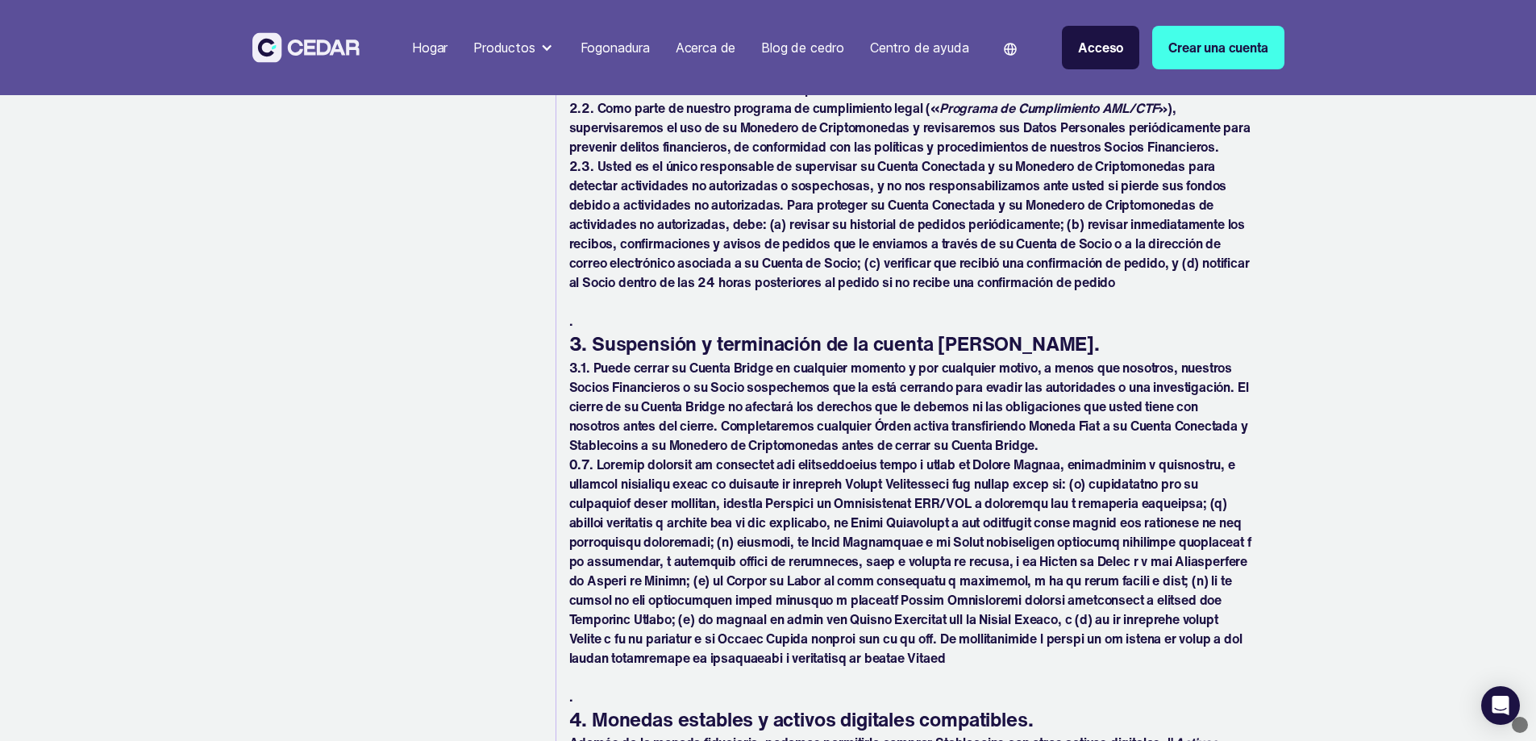
scroll to position [2660, 0]
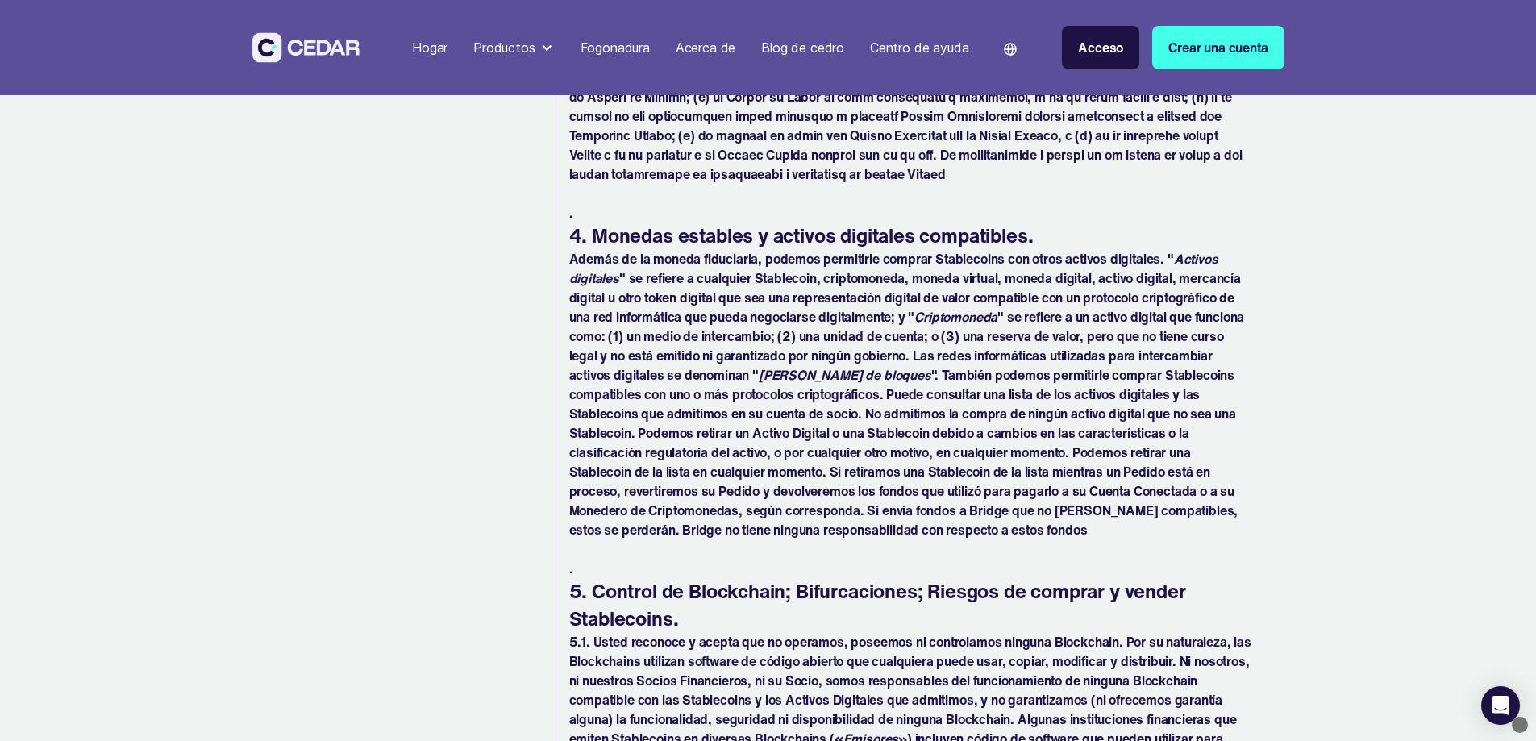
click at [619, 250] on font "4. Monedas estables y activos digitales compatibles." at bounding box center [801, 235] width 464 height 29
drag, startPoint x: 619, startPoint y: 273, endPoint x: 631, endPoint y: 274, distance: 12.1
click at [619, 250] on font "4. Monedas estables y activos digitales compatibles." at bounding box center [801, 235] width 464 height 29
click at [744, 250] on font "4. Monedas estables y activos digitales compatibles." at bounding box center [801, 235] width 464 height 29
click at [610, 250] on font "4. Monedas estables y activos digitales compatibles." at bounding box center [801, 235] width 464 height 29
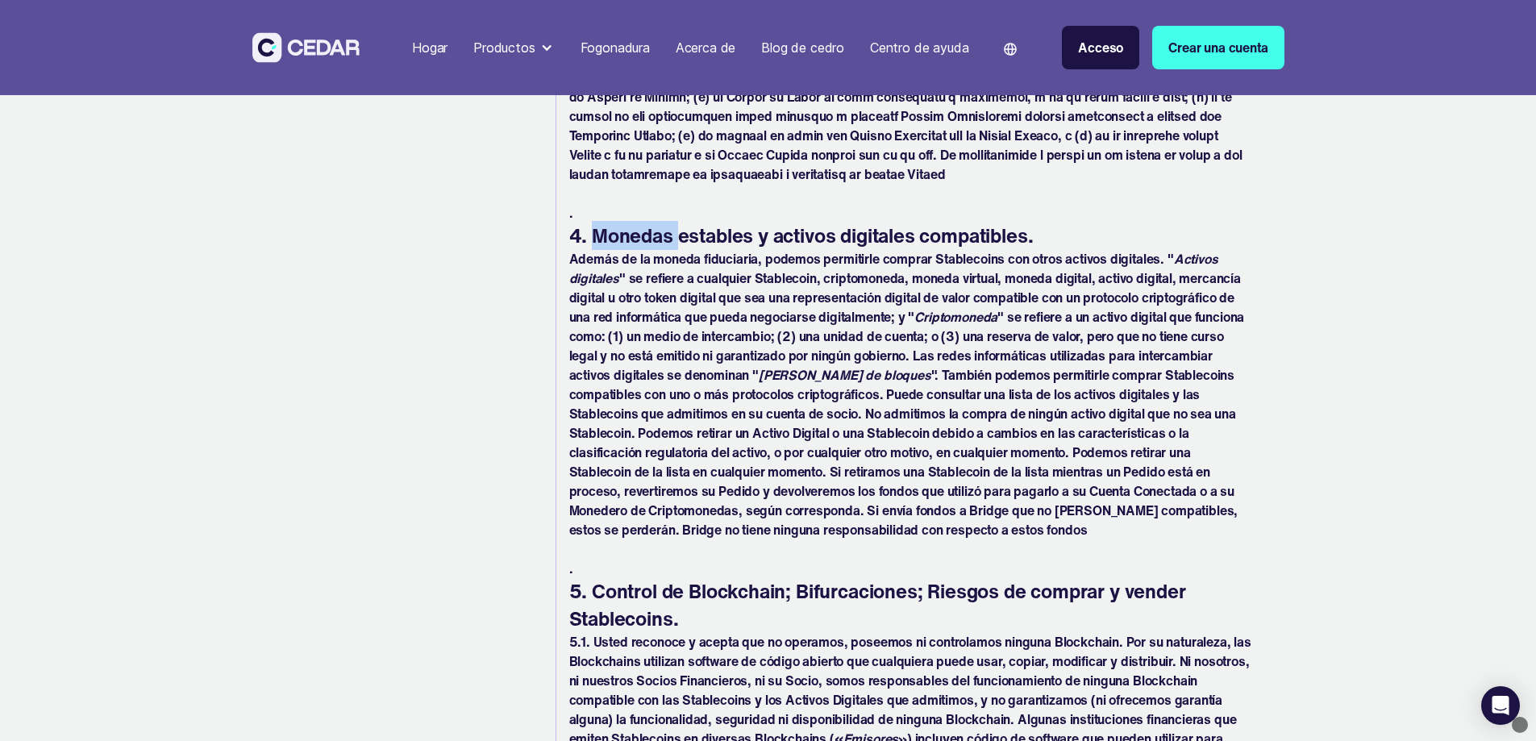
click at [610, 250] on font "4. Monedas estables y activos digitales compatibles." at bounding box center [801, 235] width 464 height 29
click at [689, 250] on font "4. Monedas estables y activos digitales compatibles." at bounding box center [801, 235] width 464 height 29
click at [812, 250] on font "4. Monedas estables y activos digitales compatibles." at bounding box center [801, 235] width 464 height 29
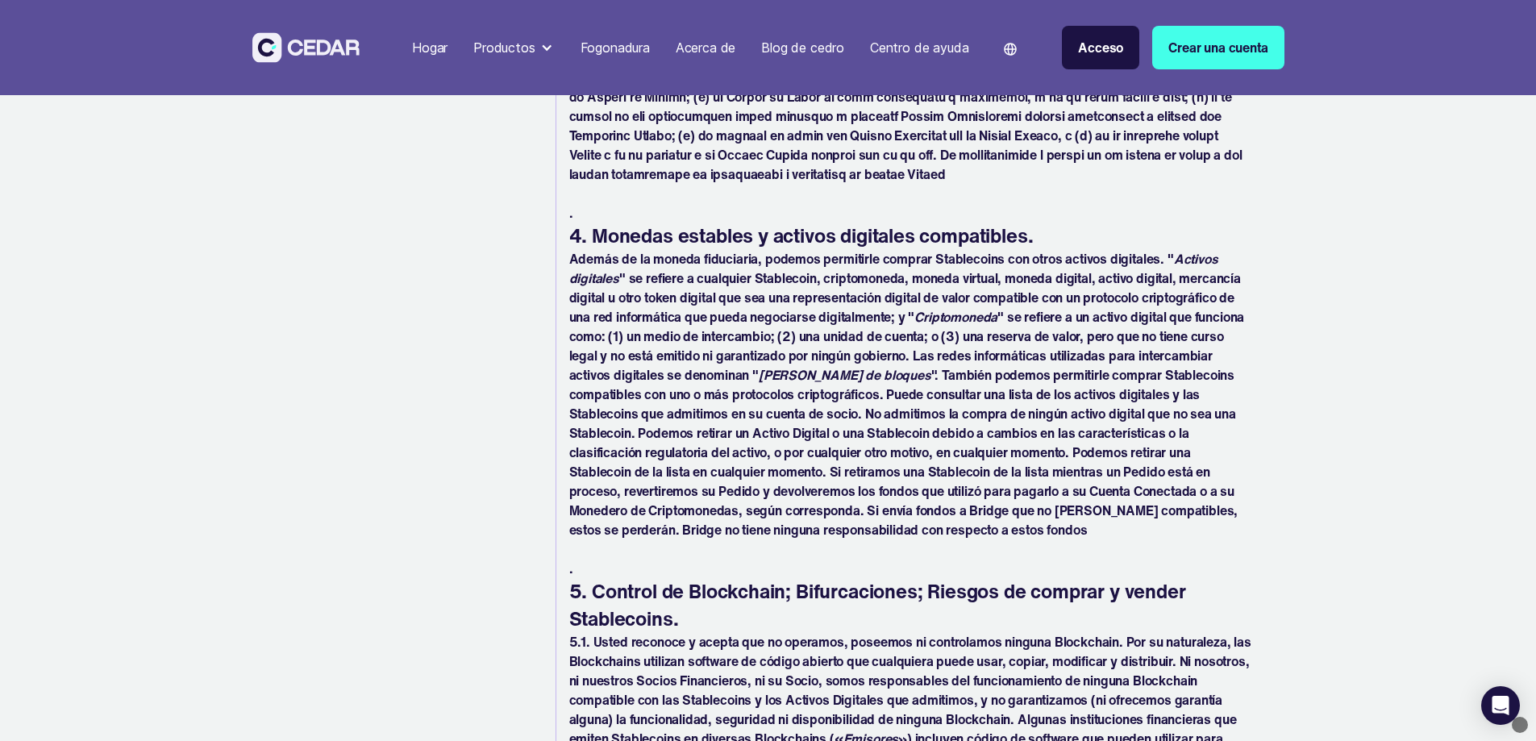
click at [893, 250] on font "4. Monedas estables y activos digitales compatibles." at bounding box center [801, 235] width 464 height 29
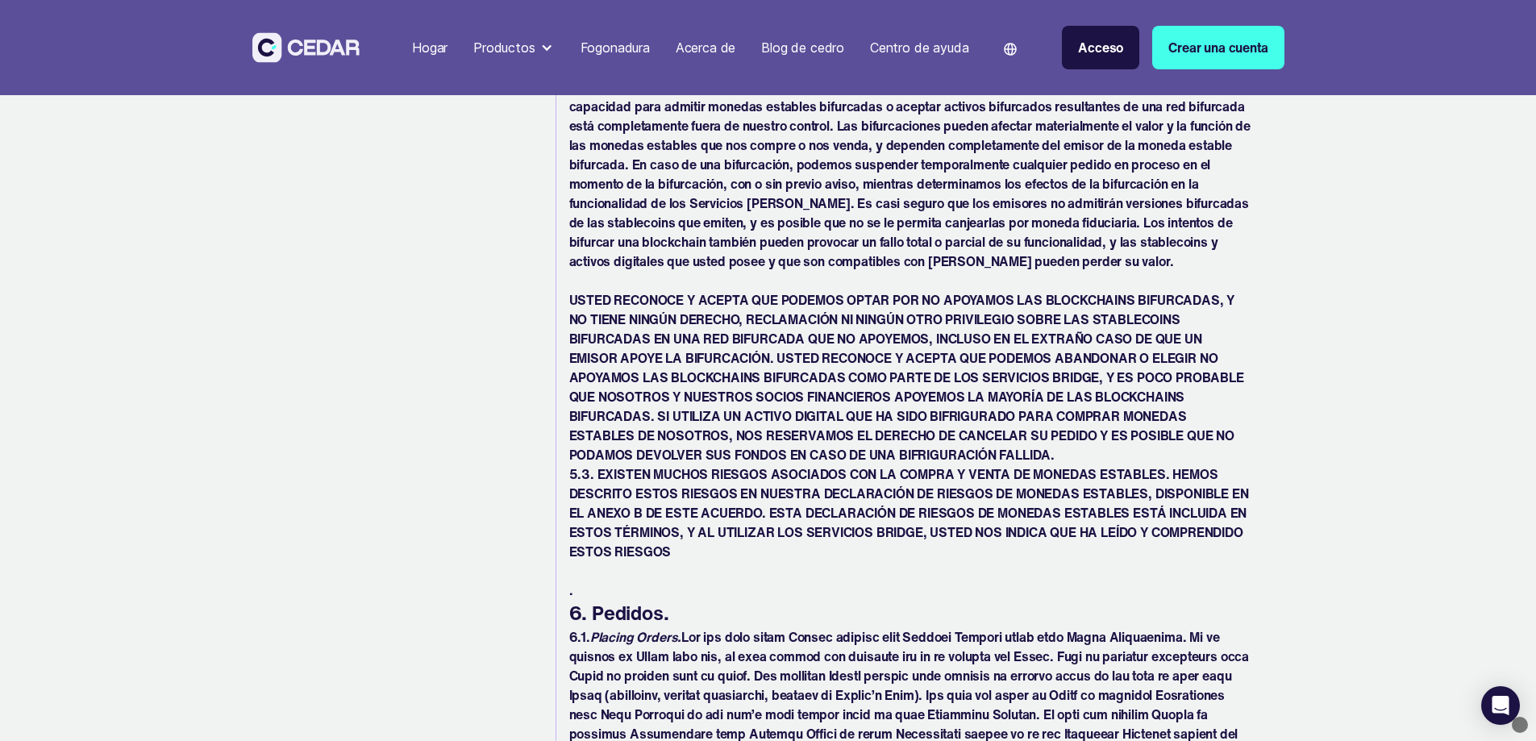
scroll to position [4030, 0]
